Goal: Task Accomplishment & Management: Use online tool/utility

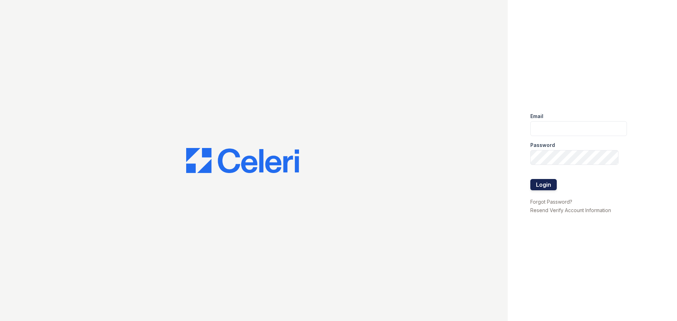
type input "[EMAIL_ADDRESS][DOMAIN_NAME]"
click at [547, 190] on button "Login" at bounding box center [543, 184] width 26 height 11
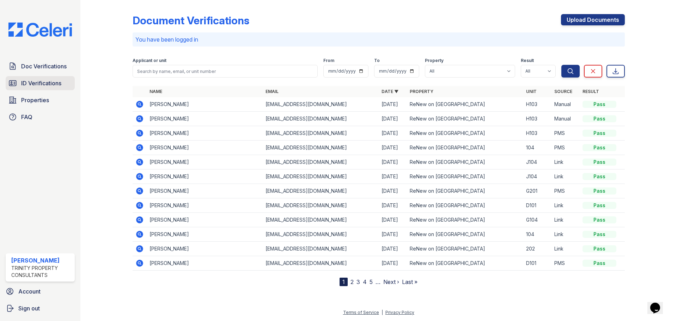
click at [35, 86] on span "ID Verifications" at bounding box center [41, 83] width 40 height 8
